Goal: Transaction & Acquisition: Book appointment/travel/reservation

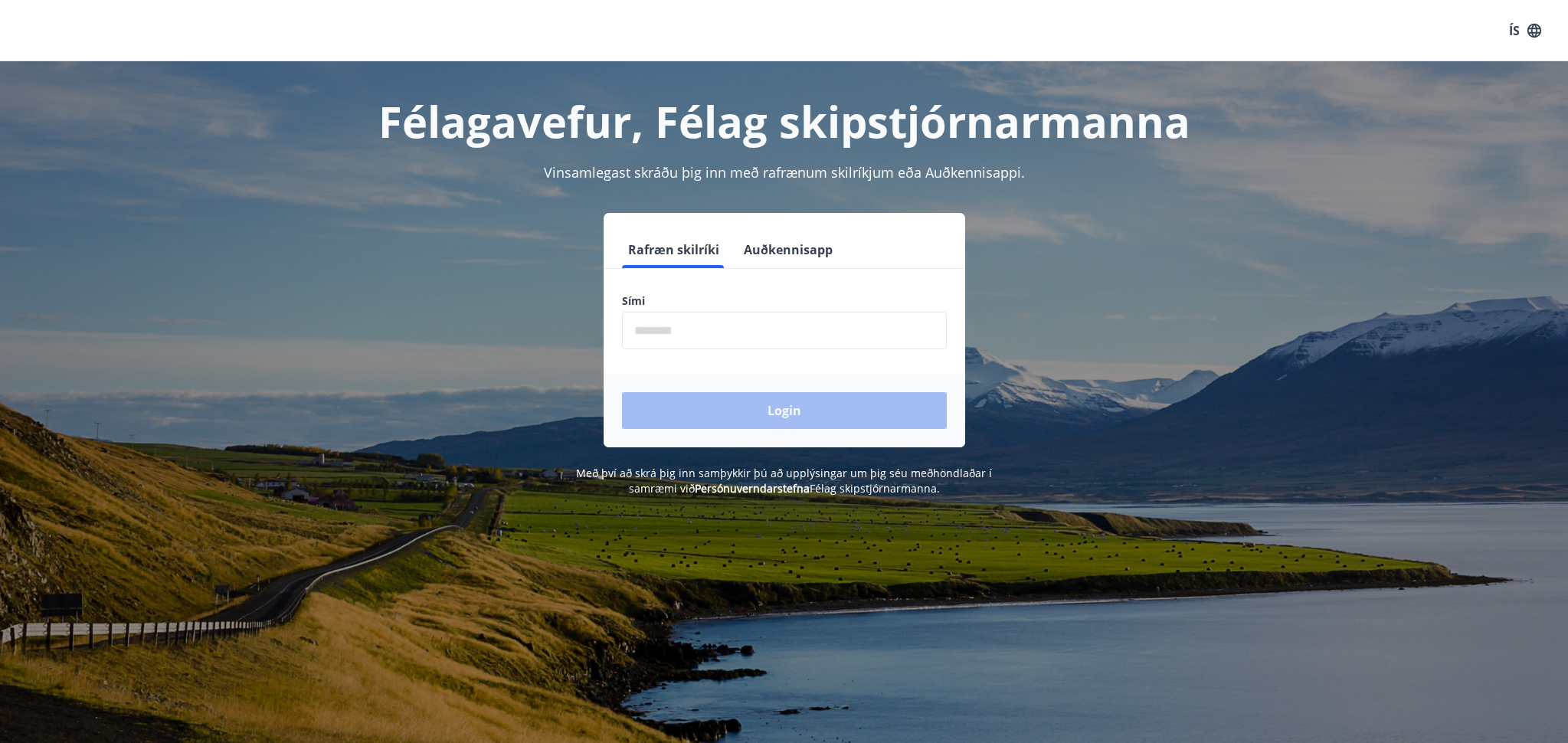
click at [754, 329] on input "phone" at bounding box center [784, 331] width 325 height 37
type input "********"
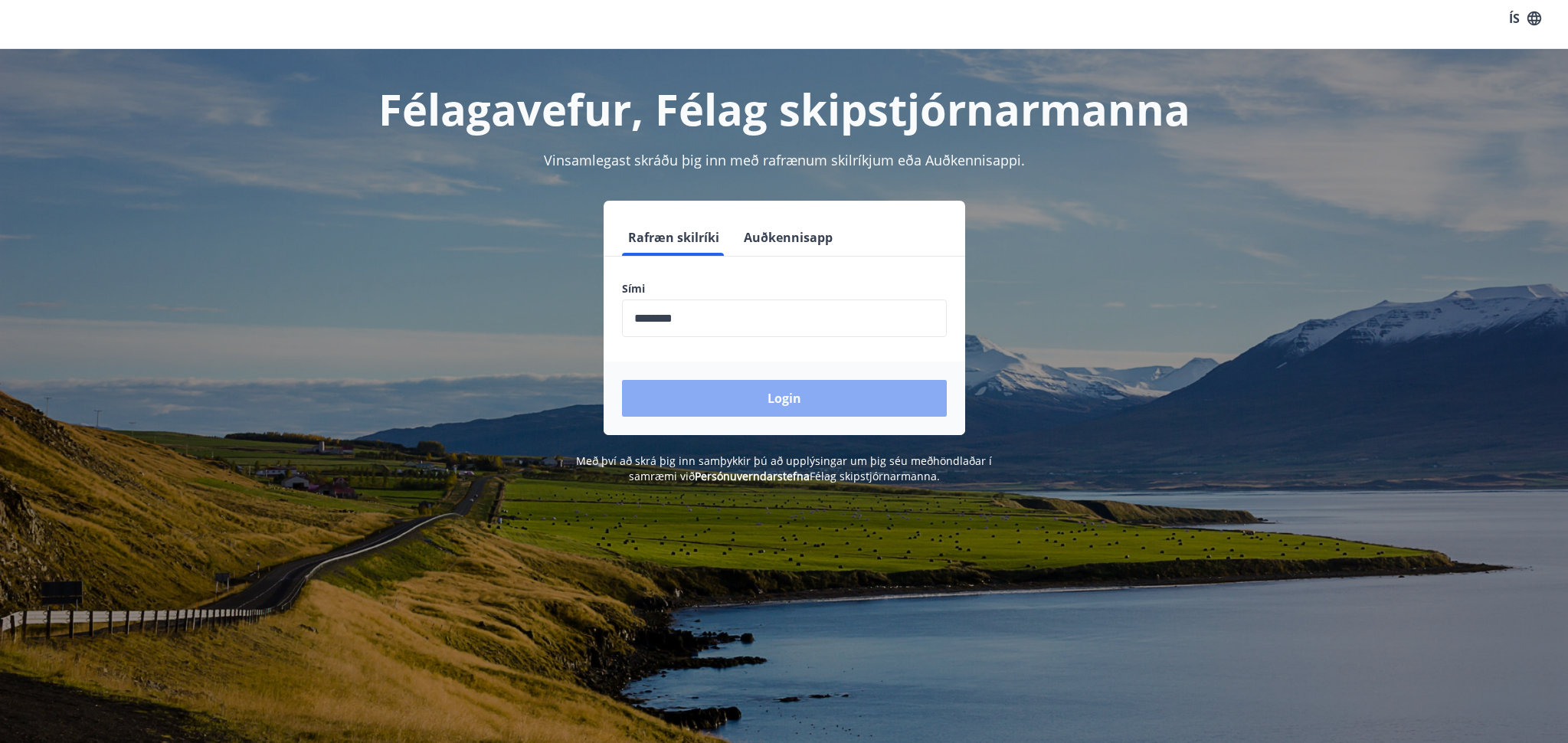
click at [719, 402] on button "Login" at bounding box center [784, 398] width 325 height 37
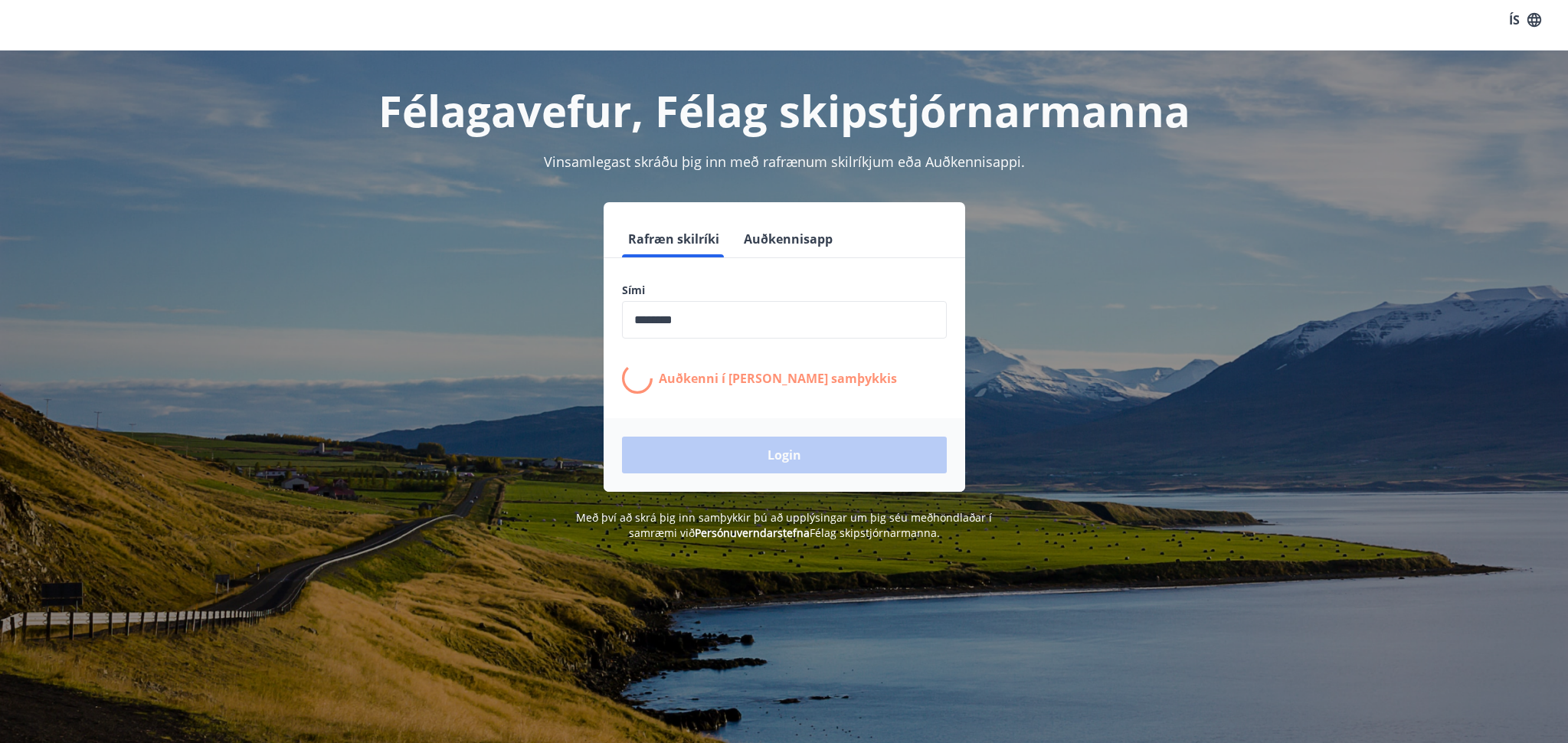
scroll to position [9, 0]
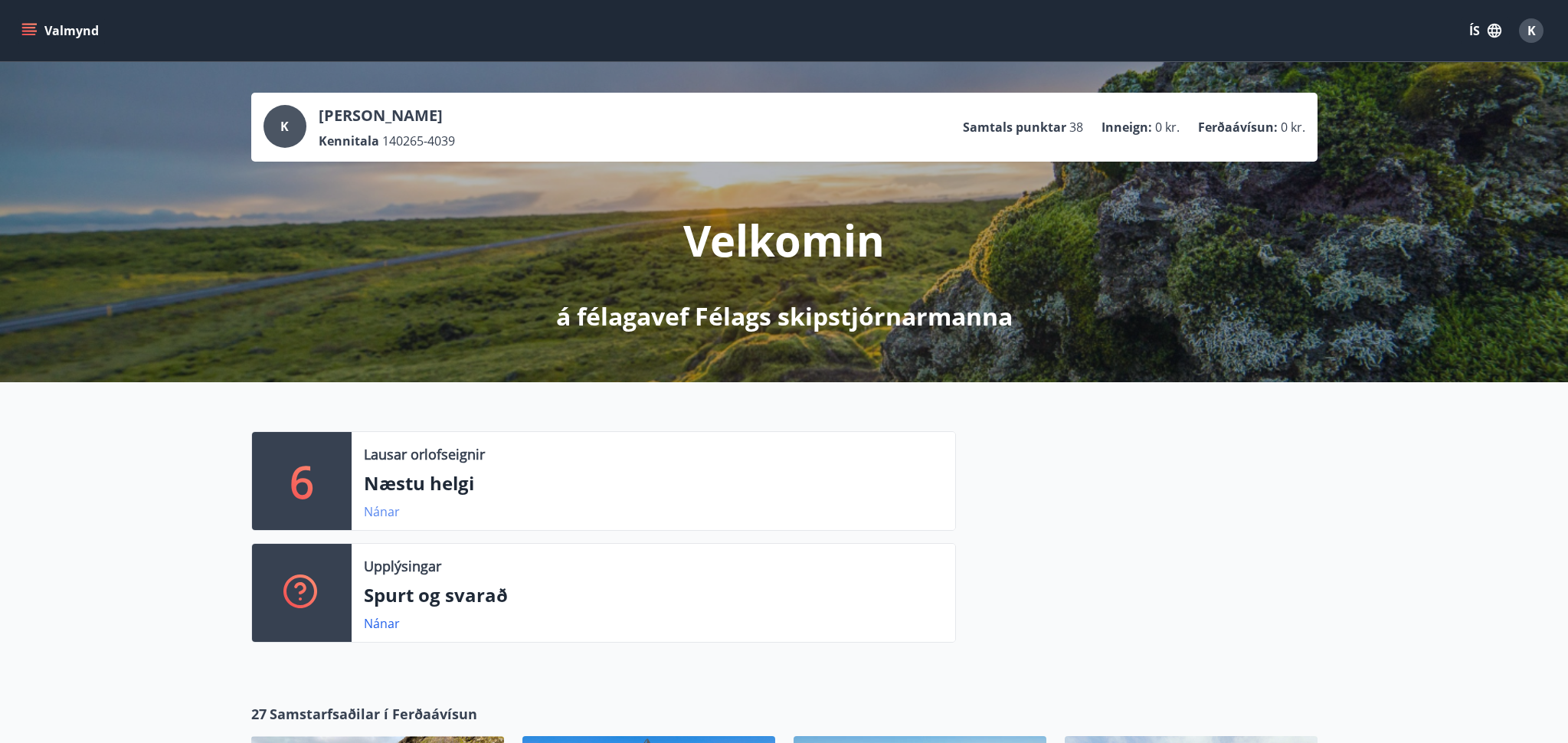
click at [376, 509] on link "Nánar" at bounding box center [382, 512] width 36 height 17
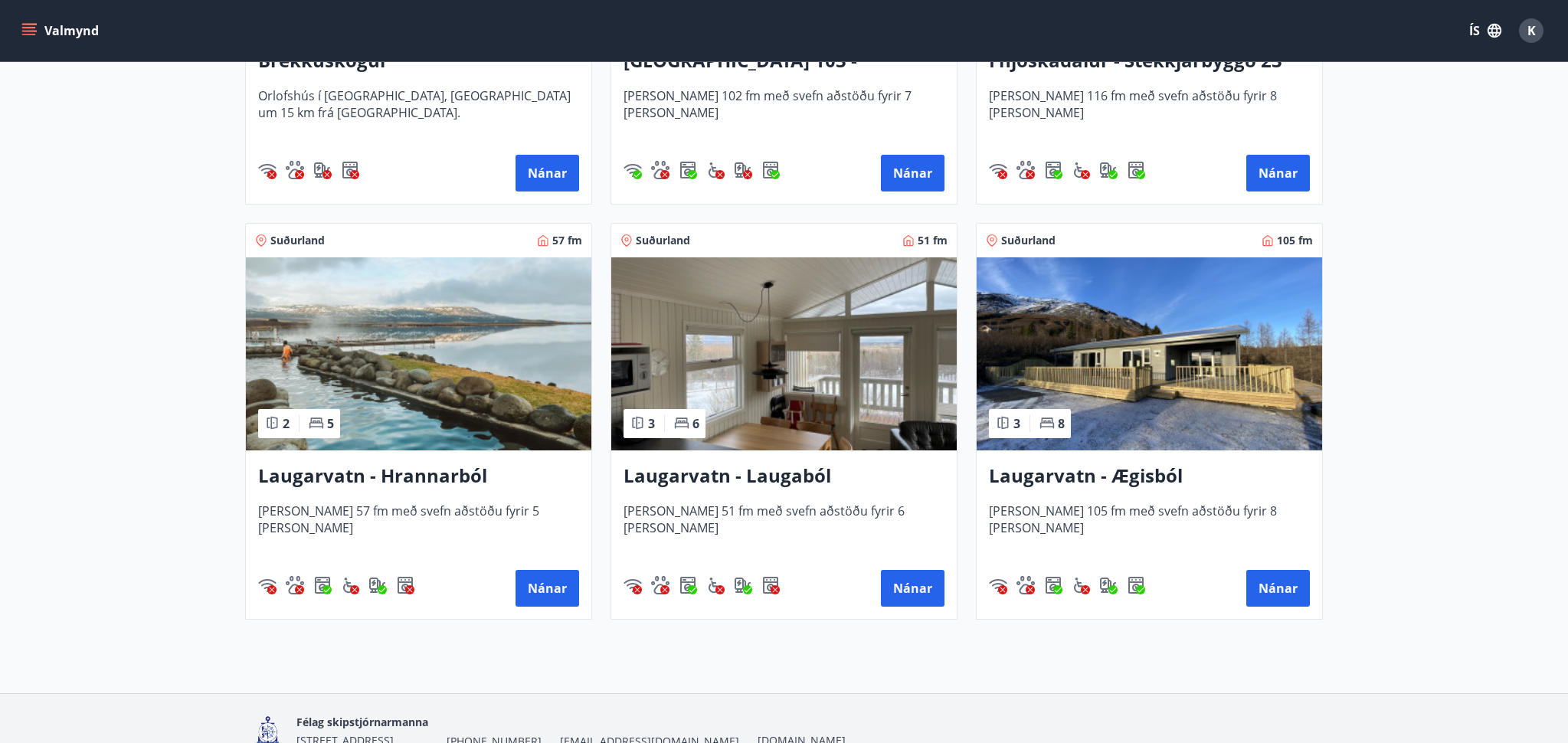
scroll to position [575, 0]
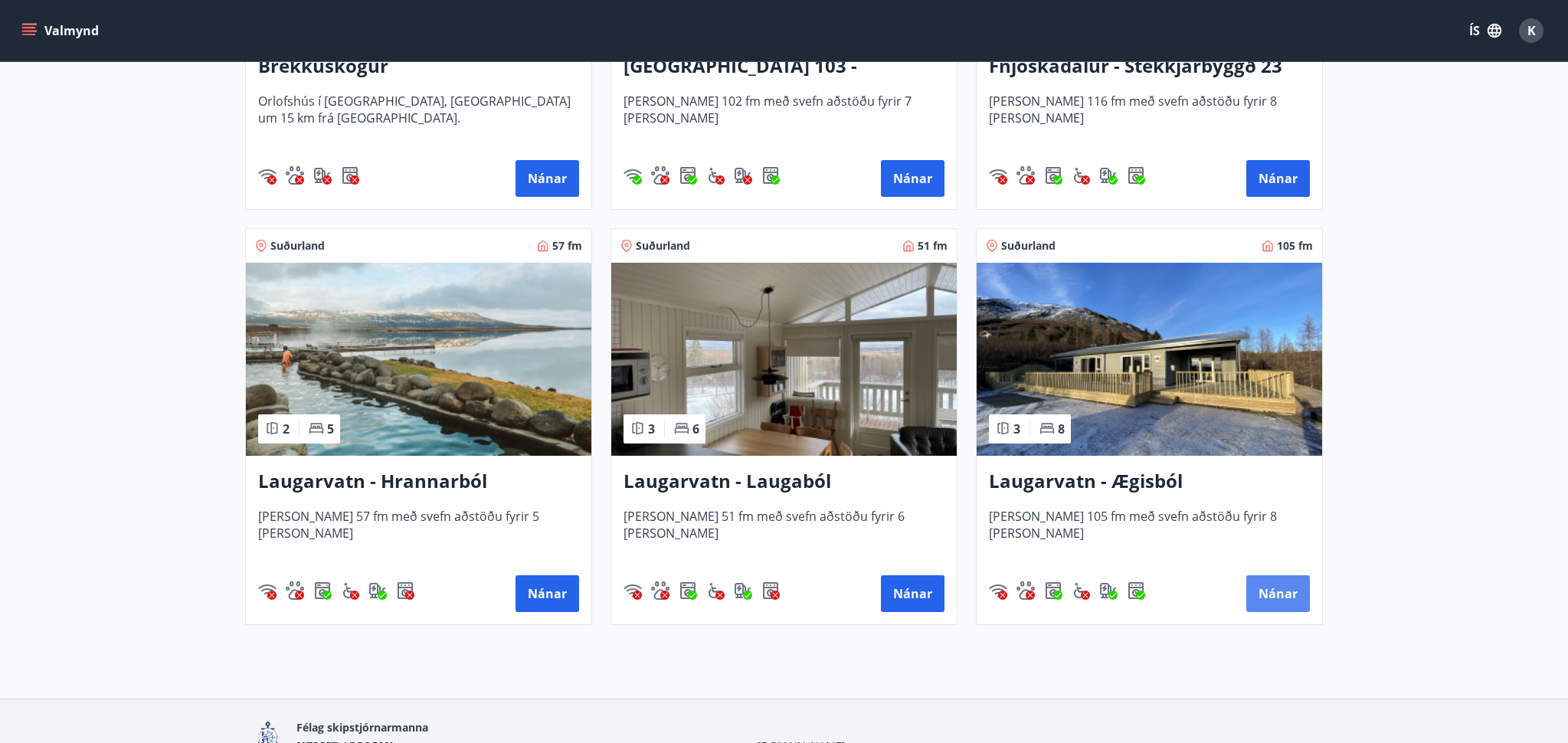
click at [1276, 591] on button "Nánar" at bounding box center [1278, 593] width 64 height 37
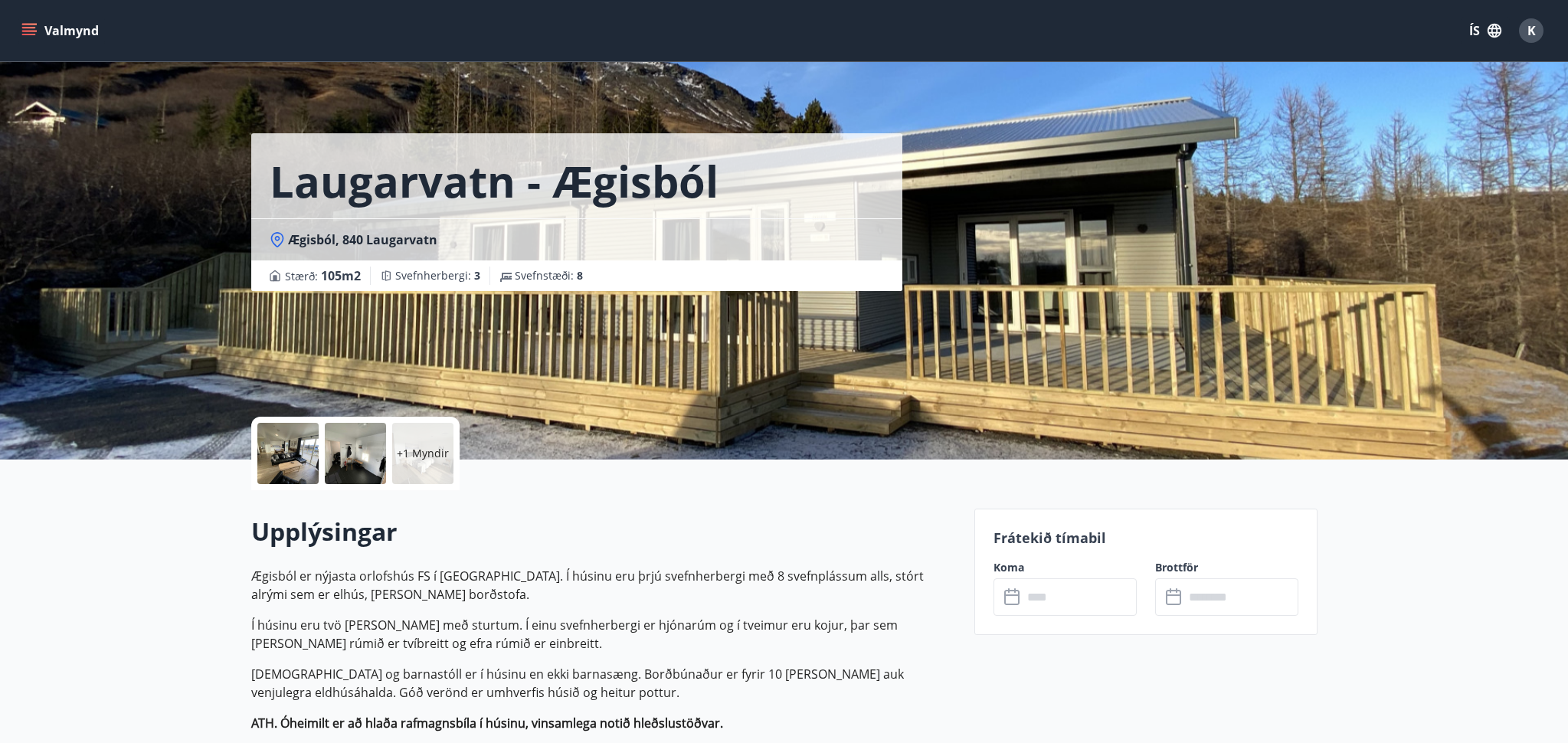
click at [358, 451] on div at bounding box center [355, 454] width 62 height 62
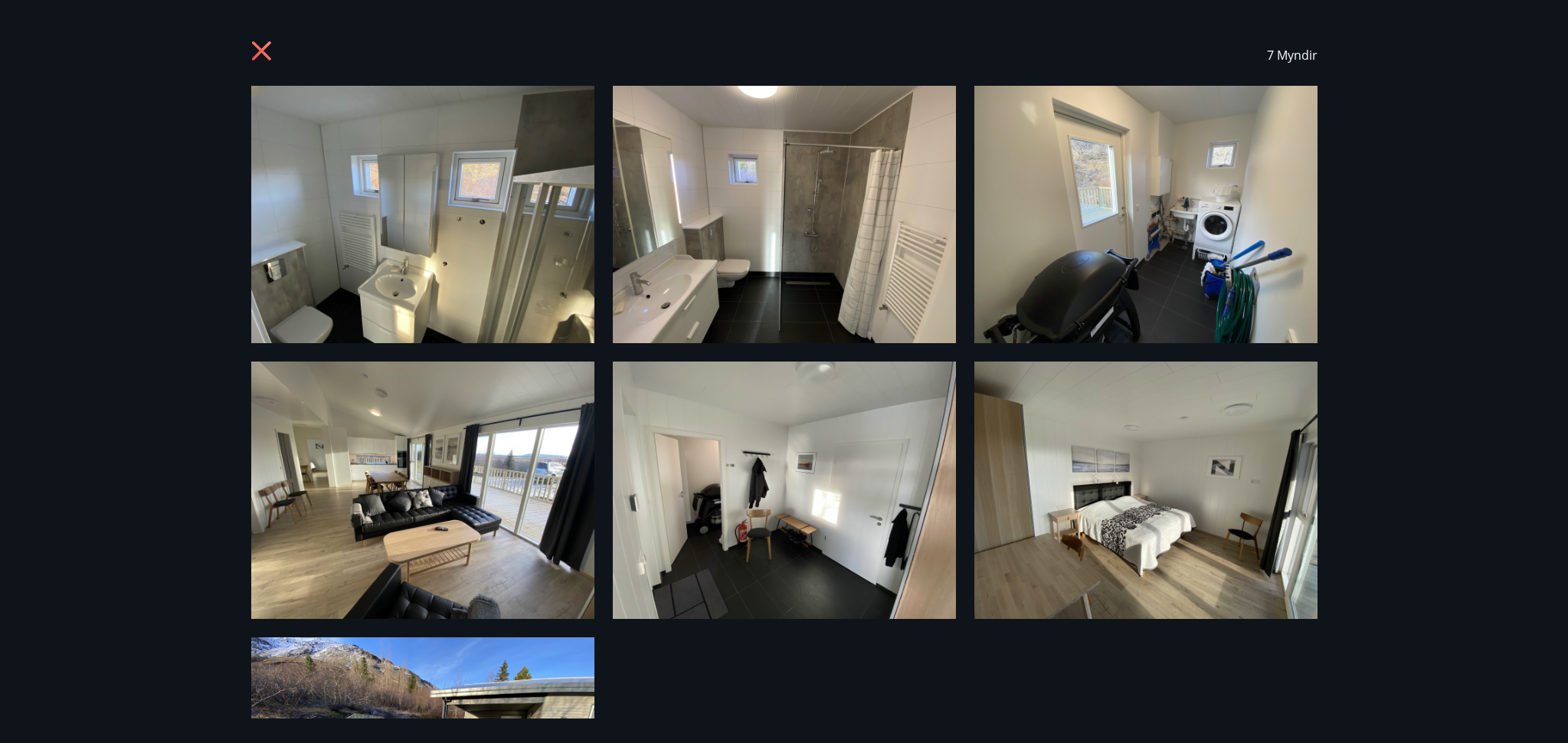
click at [258, 48] on icon at bounding box center [260, 51] width 19 height 19
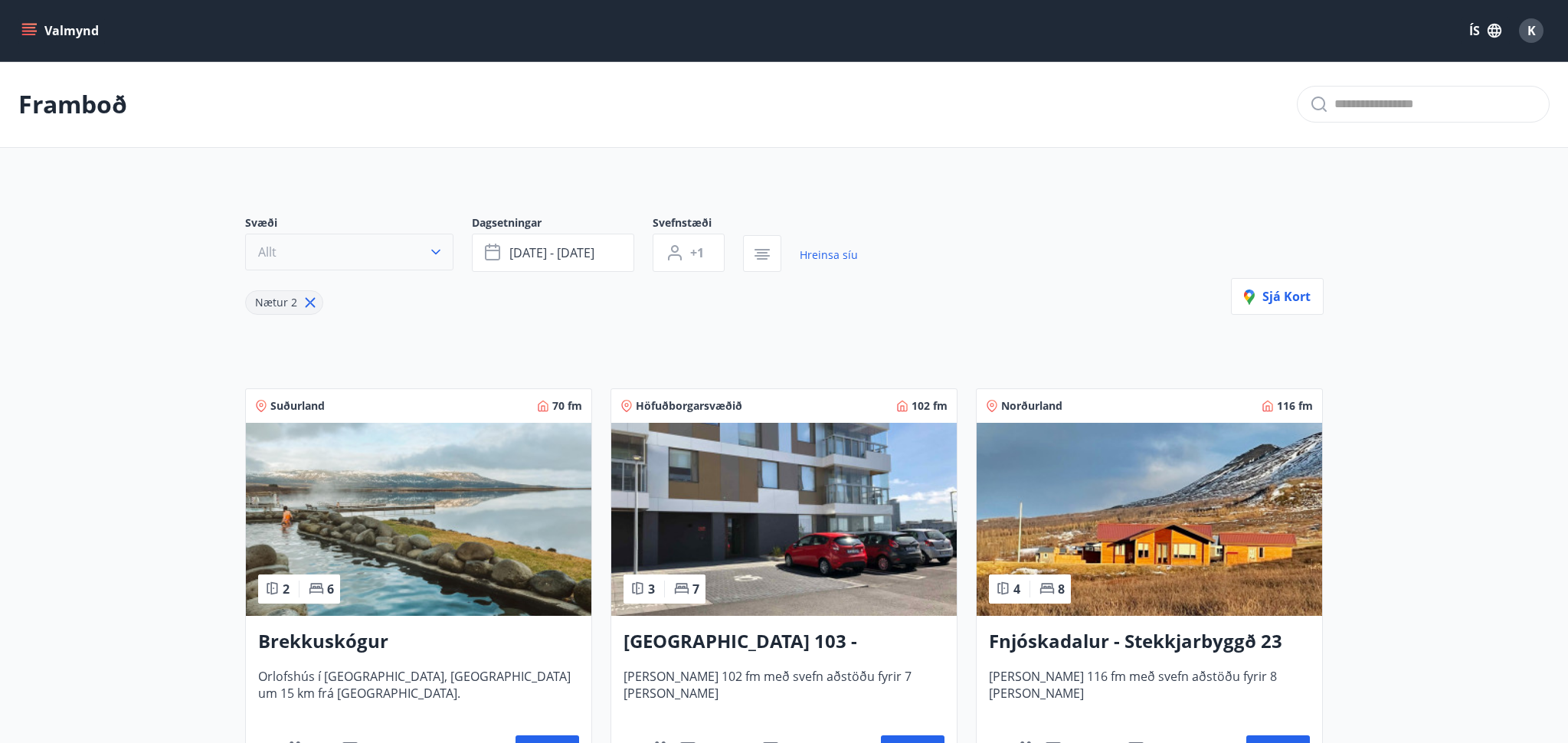
click at [437, 250] on icon "button" at bounding box center [436, 252] width 9 height 5
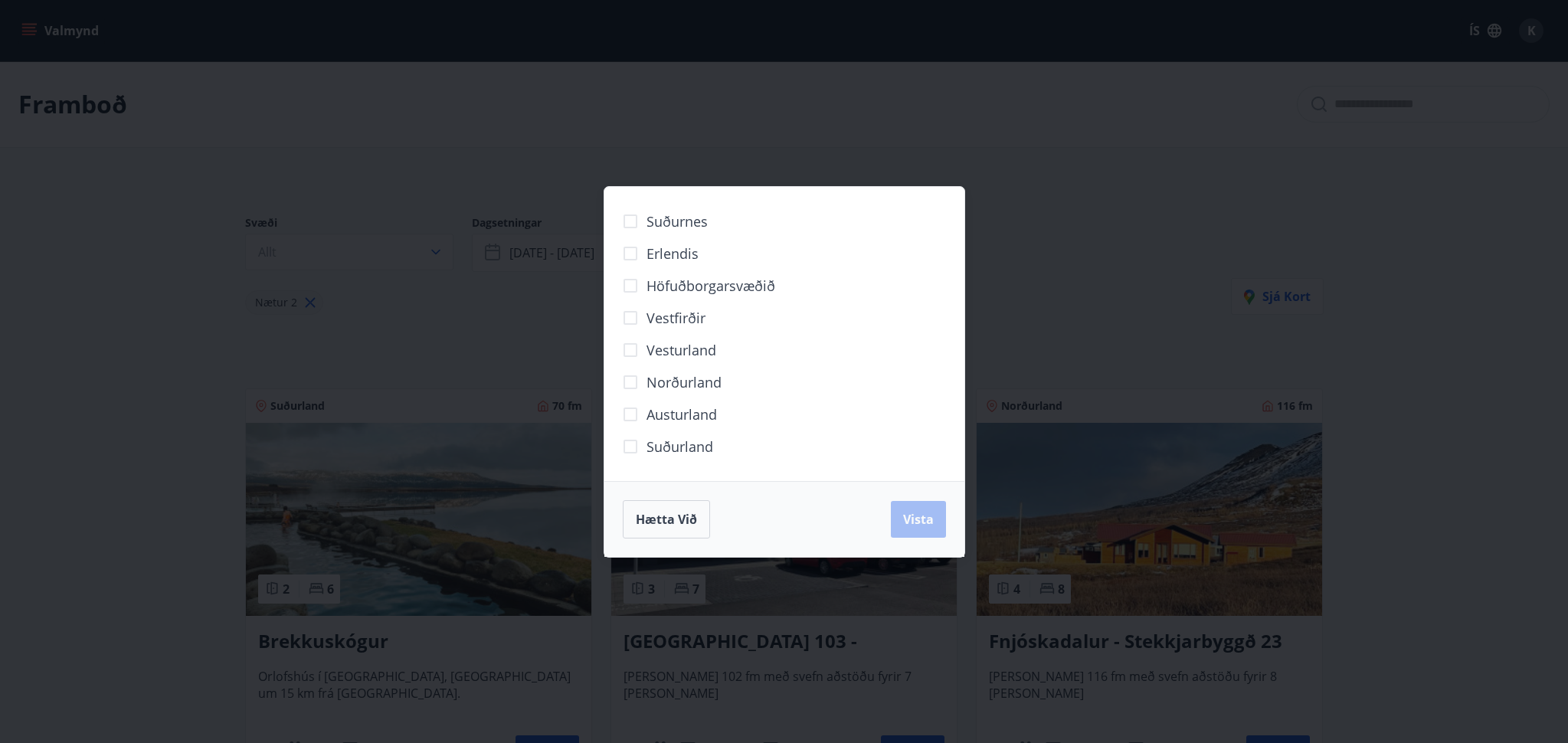
click at [439, 354] on div "Suðurnes Erlendis Höfuðborgarsvæðið [GEOGRAPHIC_DATA] [GEOGRAPHIC_DATA] [GEOGRA…" at bounding box center [784, 371] width 1568 height 743
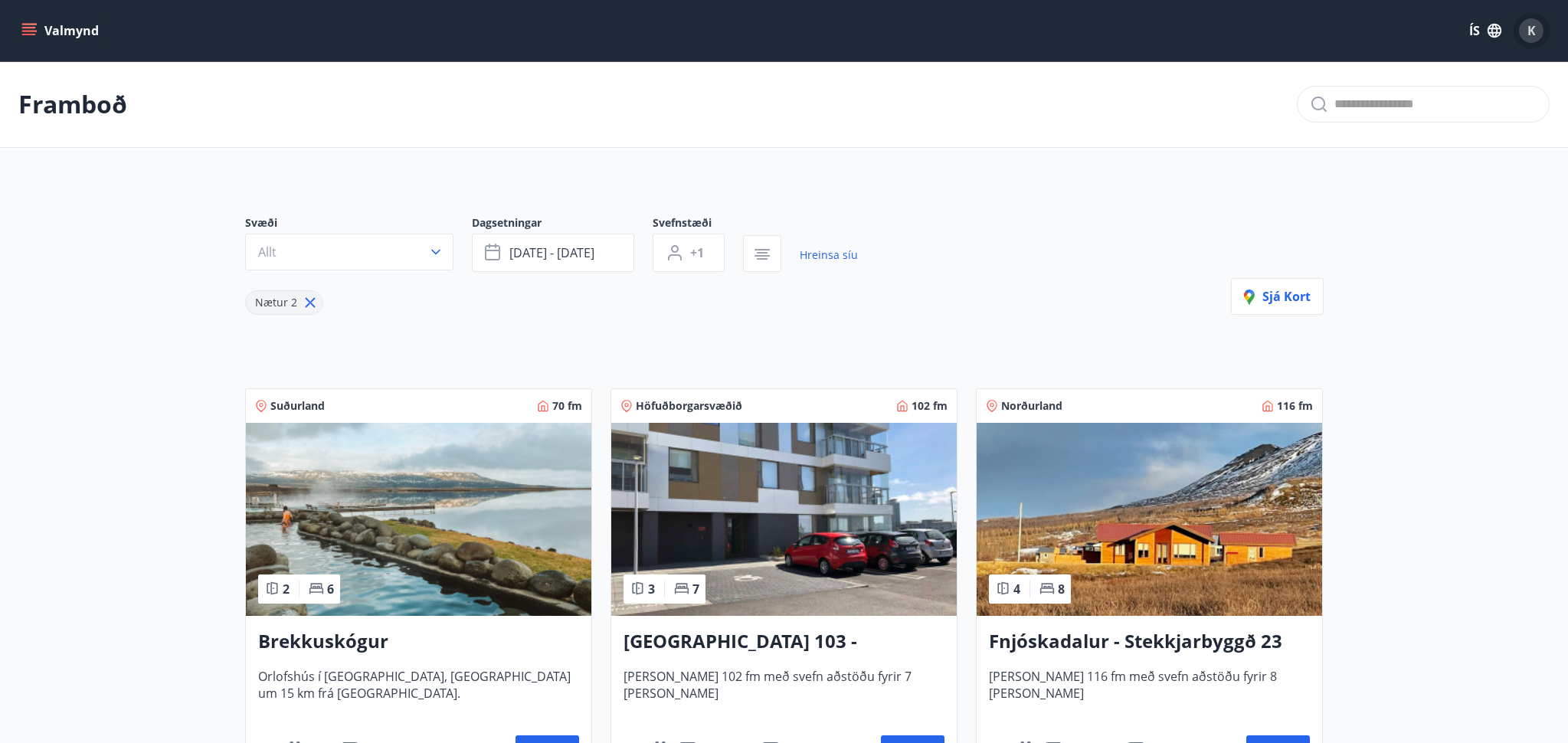
click at [1536, 31] on div "K" at bounding box center [1531, 30] width 24 height 24
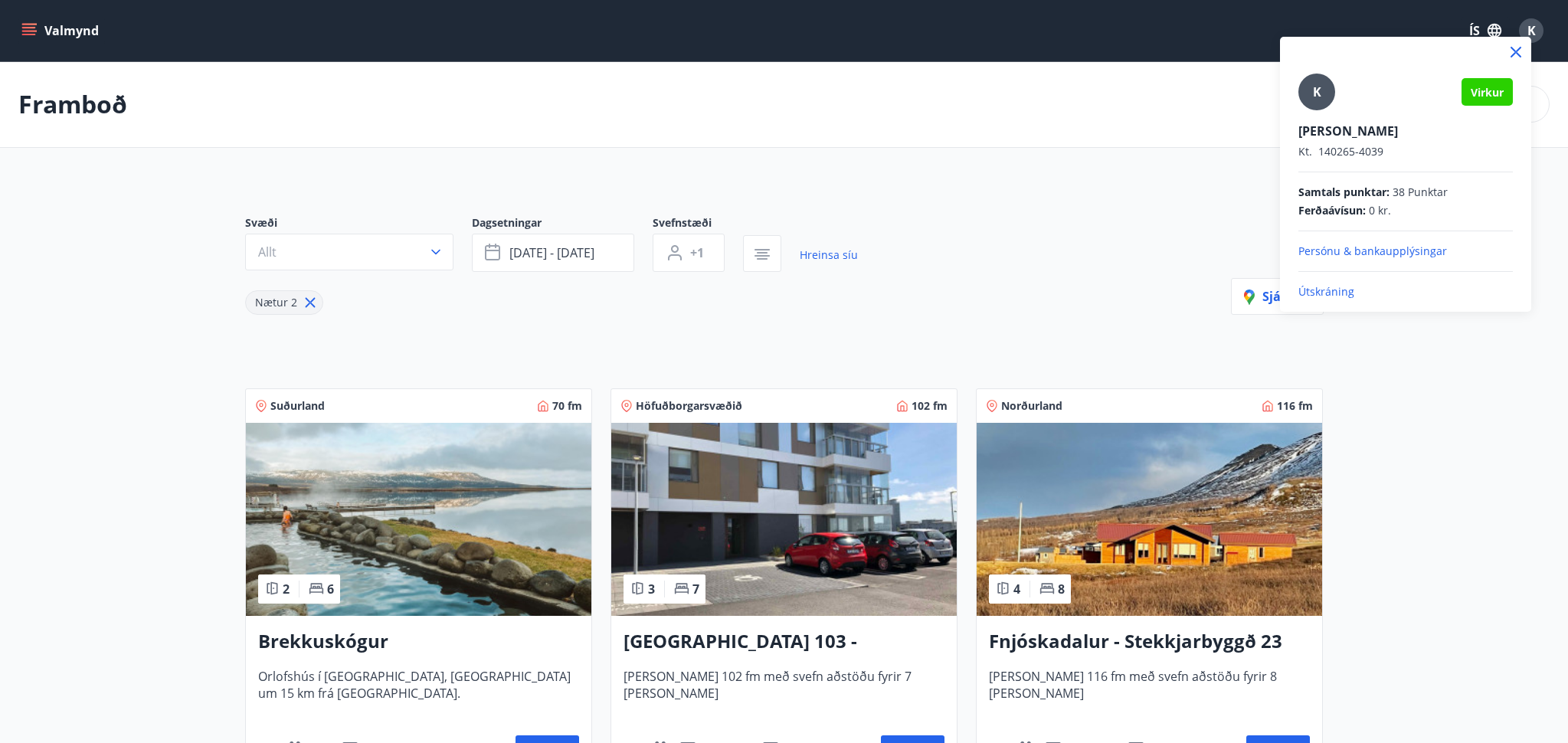
click at [1131, 246] on div at bounding box center [784, 371] width 1568 height 743
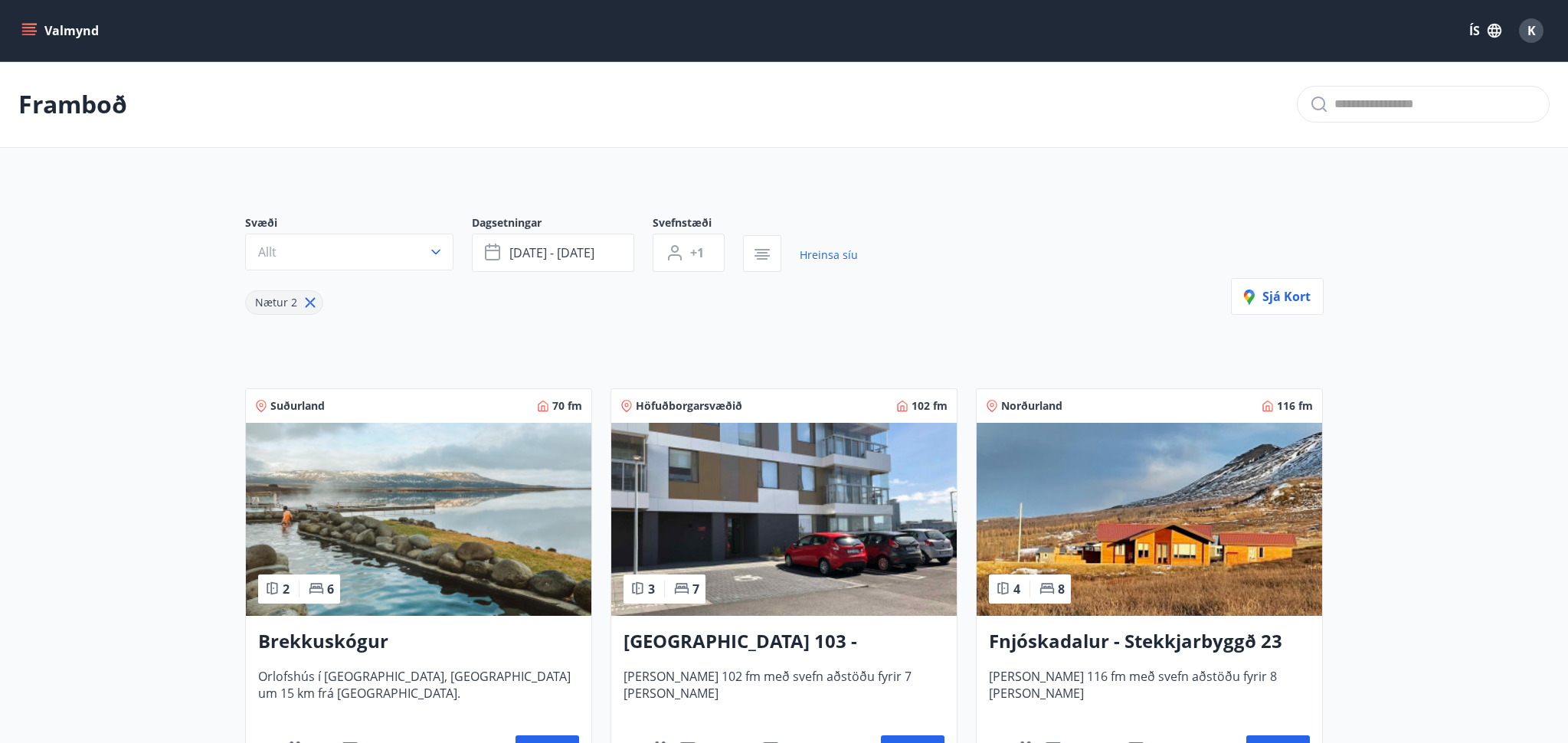
click at [34, 25] on icon "menu" at bounding box center [30, 30] width 16 height 16
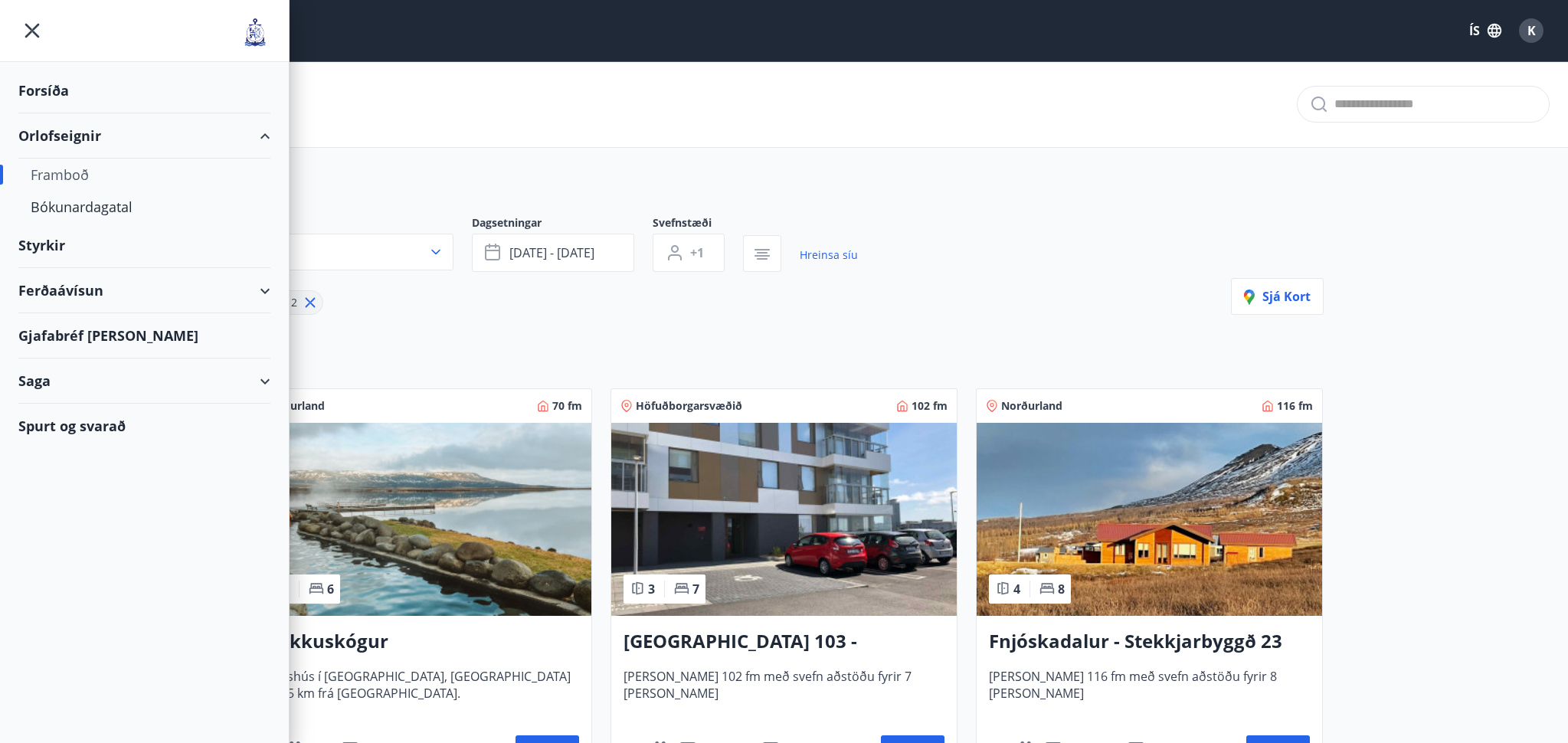
click at [60, 175] on div "Framboð" at bounding box center [144, 174] width 228 height 32
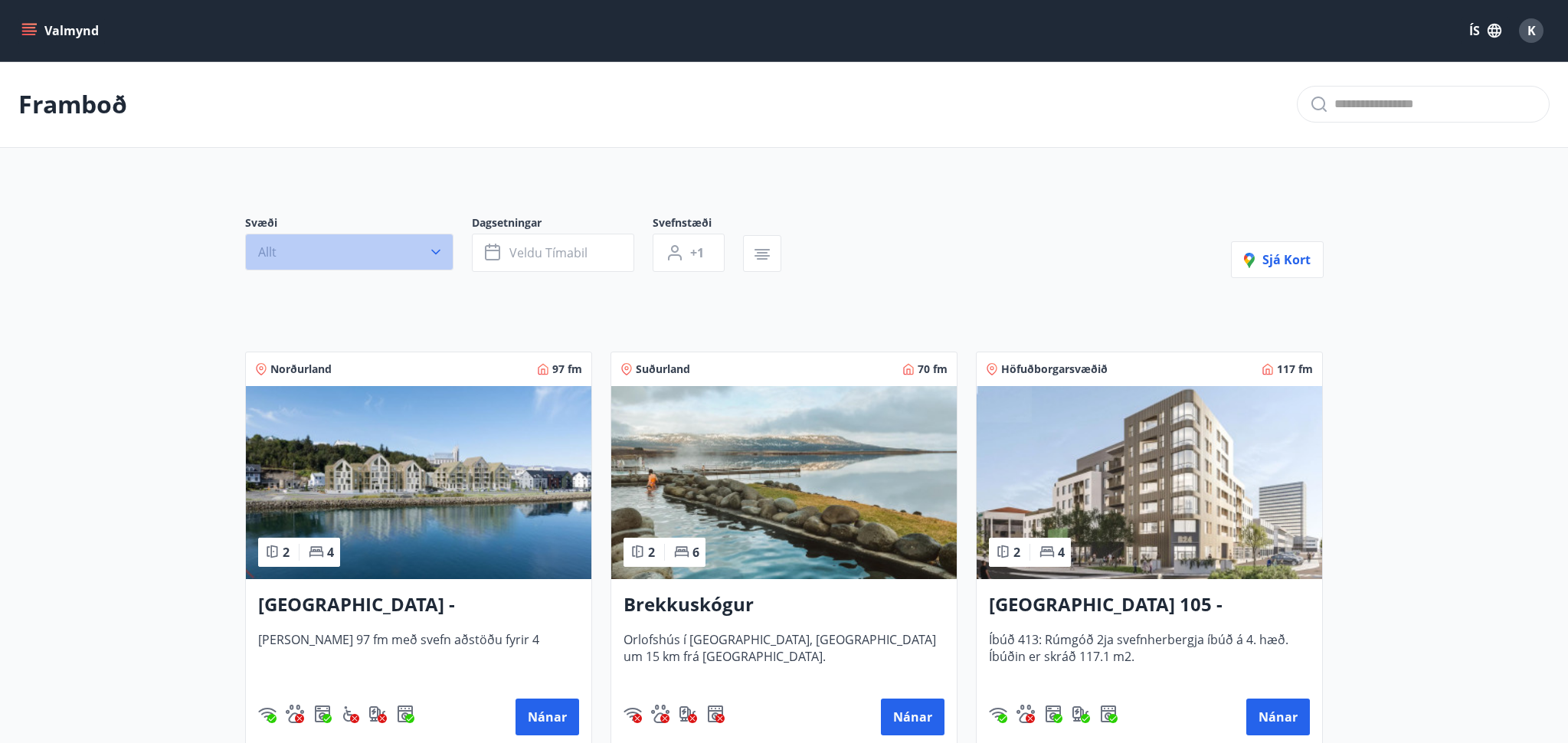
click at [439, 253] on icon "button" at bounding box center [436, 253] width 16 height 16
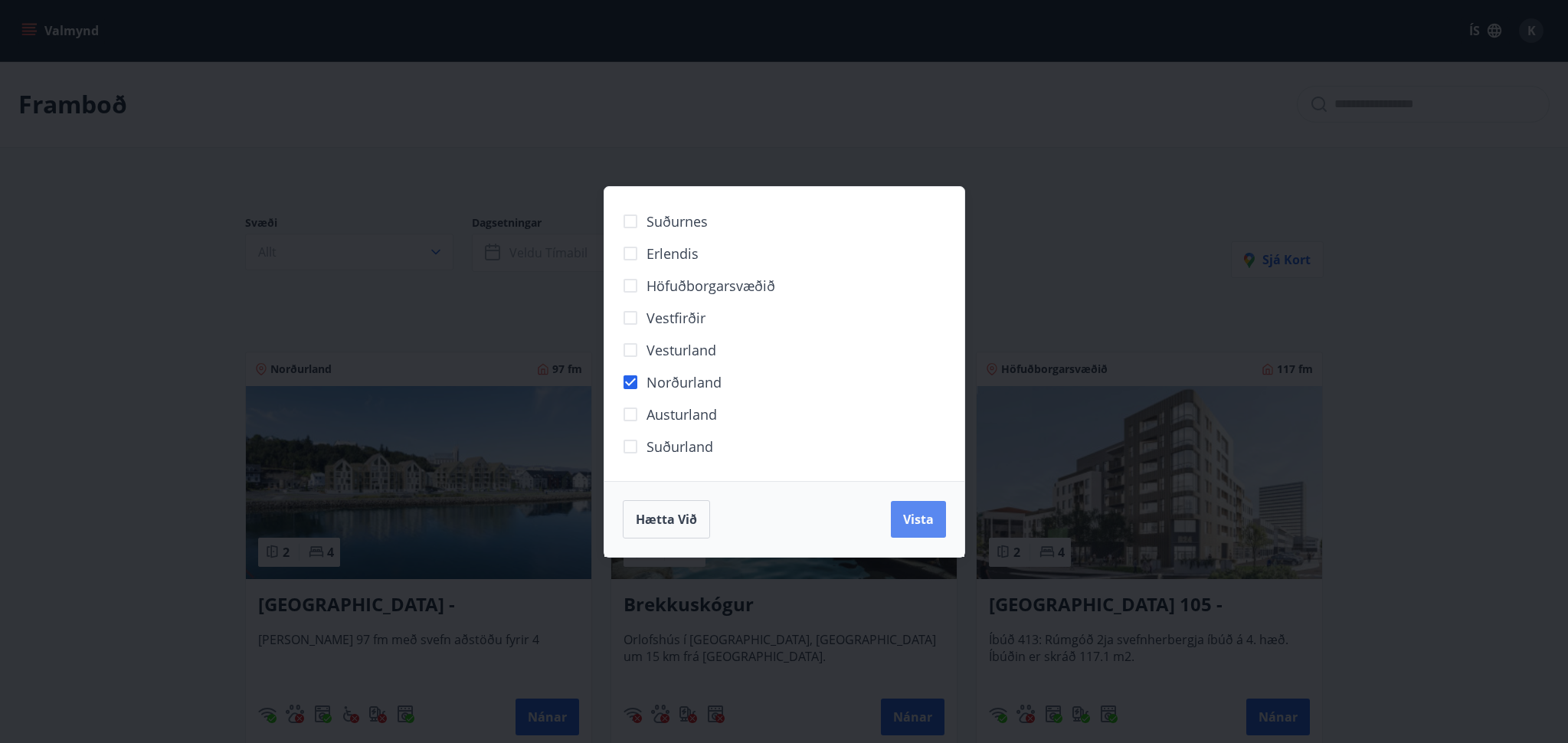
click at [920, 518] on span "Vista" at bounding box center [918, 520] width 30 height 17
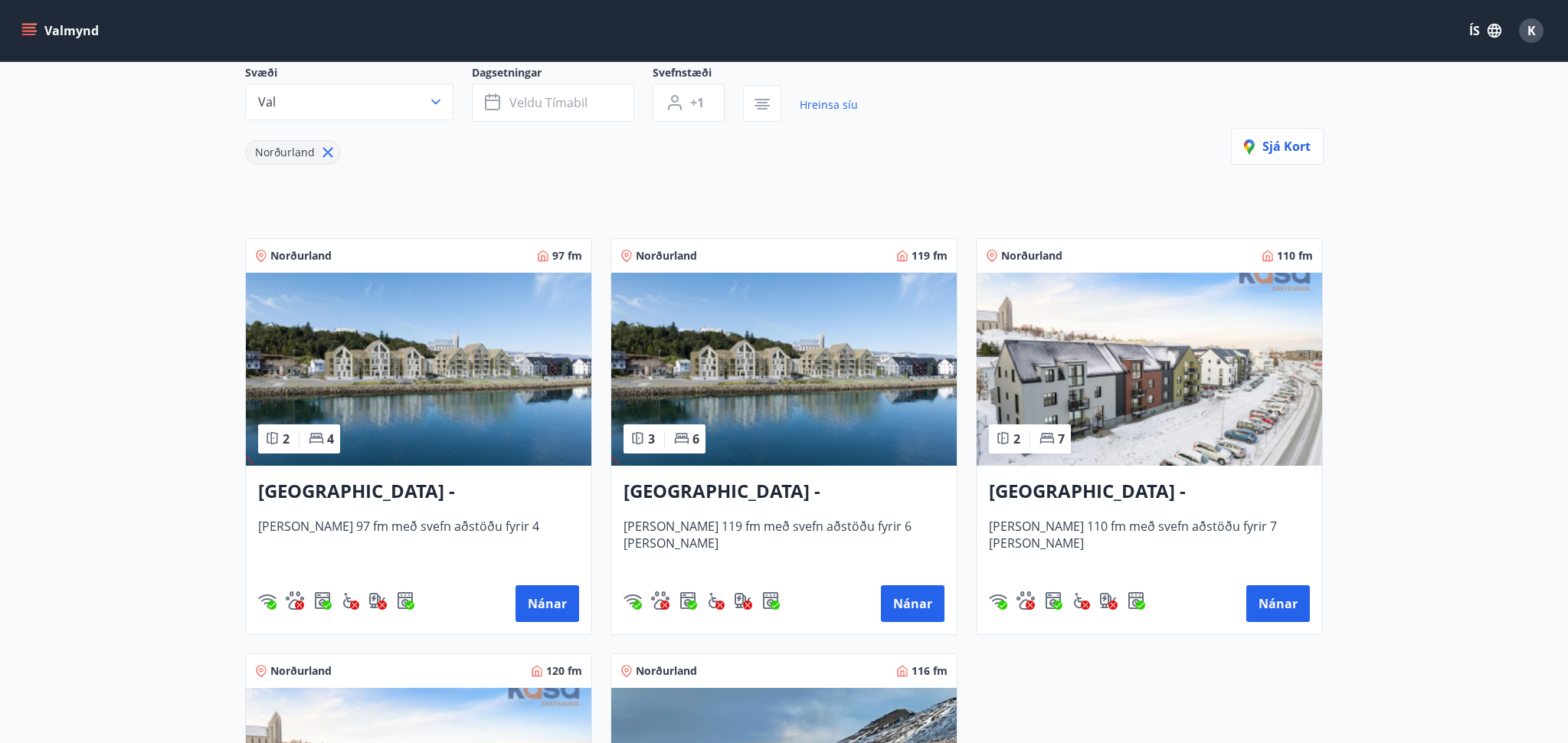
scroll to position [151, 0]
click at [907, 598] on button "Nánar" at bounding box center [913, 603] width 64 height 37
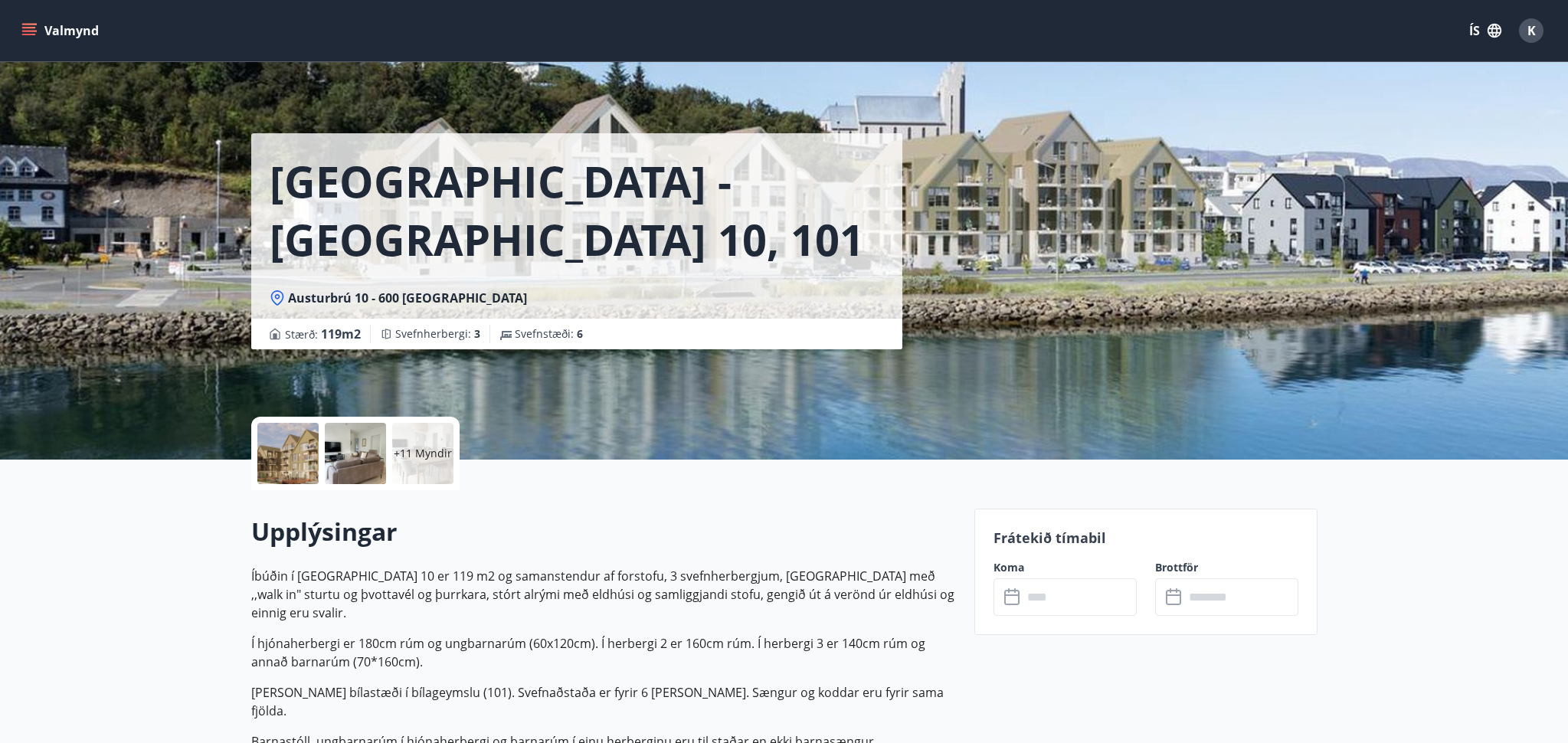
click at [285, 465] on div at bounding box center [288, 454] width 62 height 62
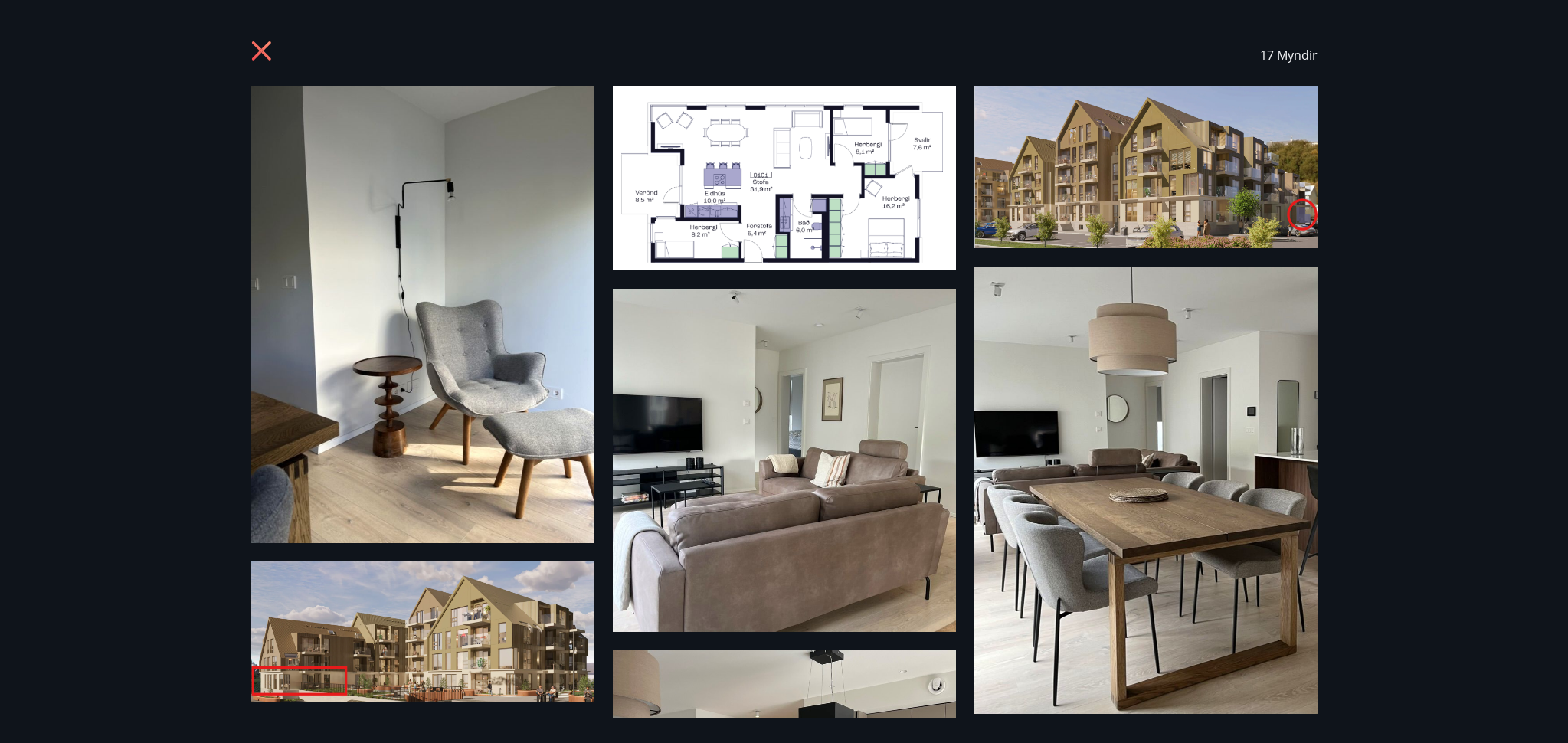
click at [263, 48] on icon at bounding box center [260, 51] width 19 height 19
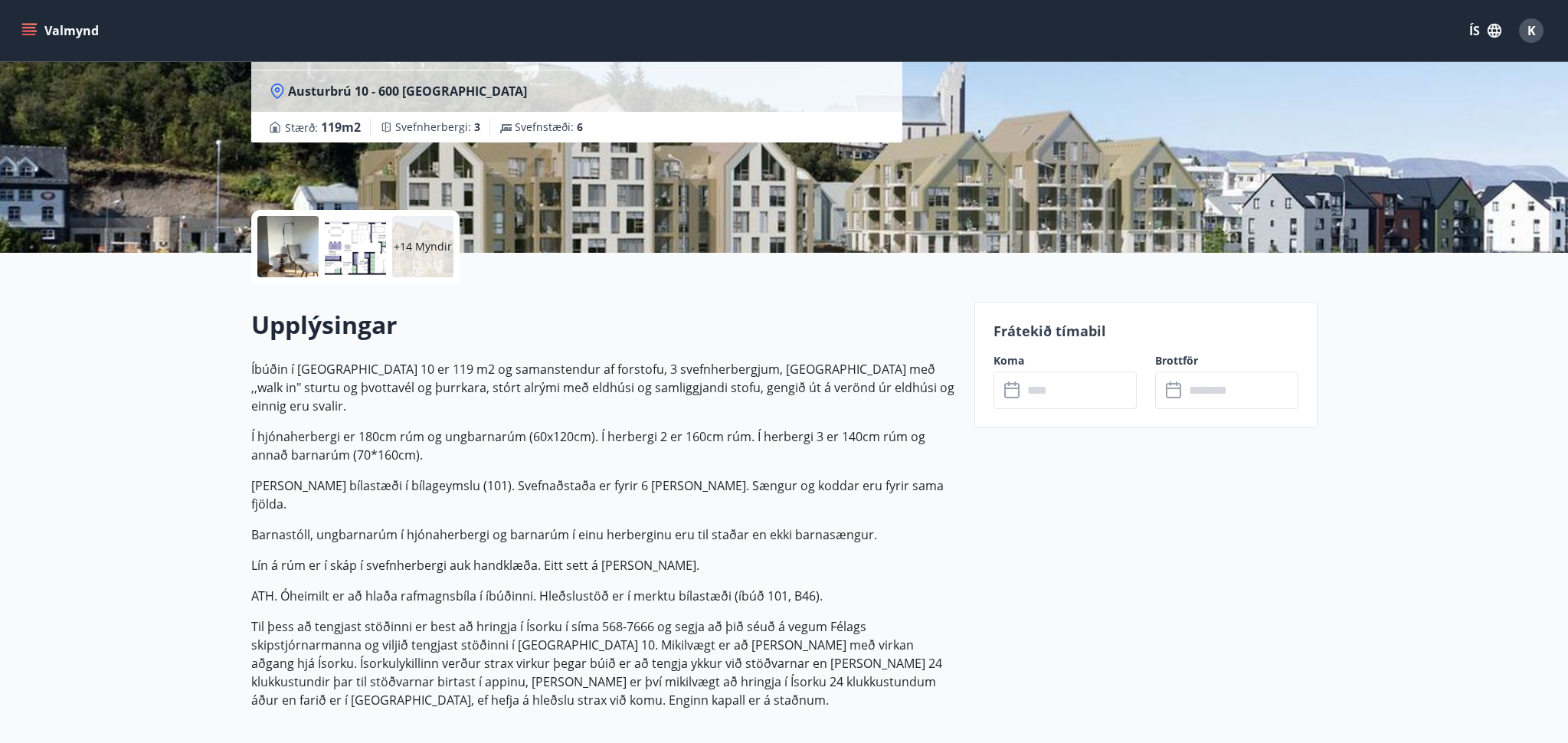
scroll to position [207, 0]
click at [1534, 37] on span "K" at bounding box center [1531, 31] width 9 height 17
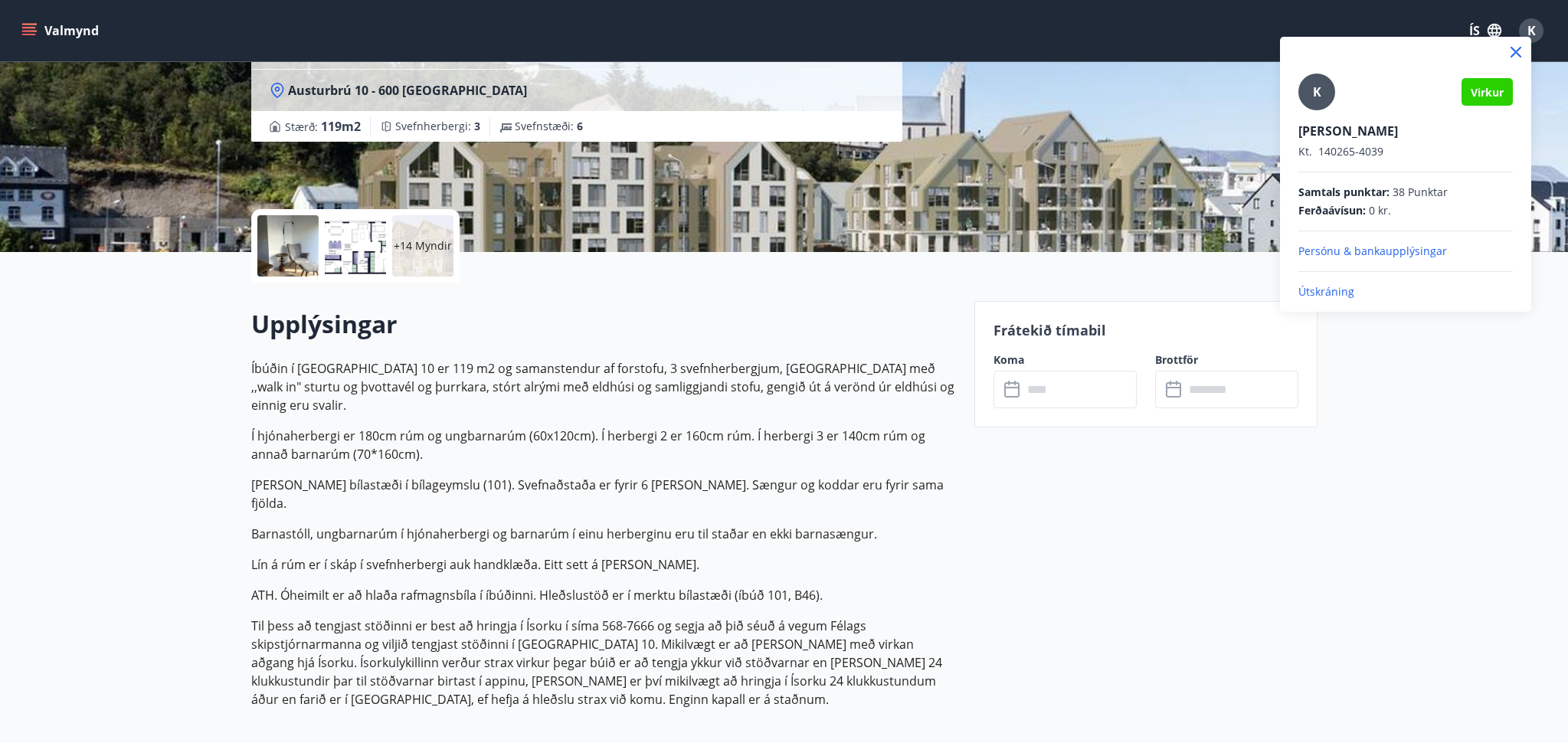
click at [1329, 290] on p "Útskráning" at bounding box center [1405, 292] width 214 height 16
